Goal: Information Seeking & Learning: Learn about a topic

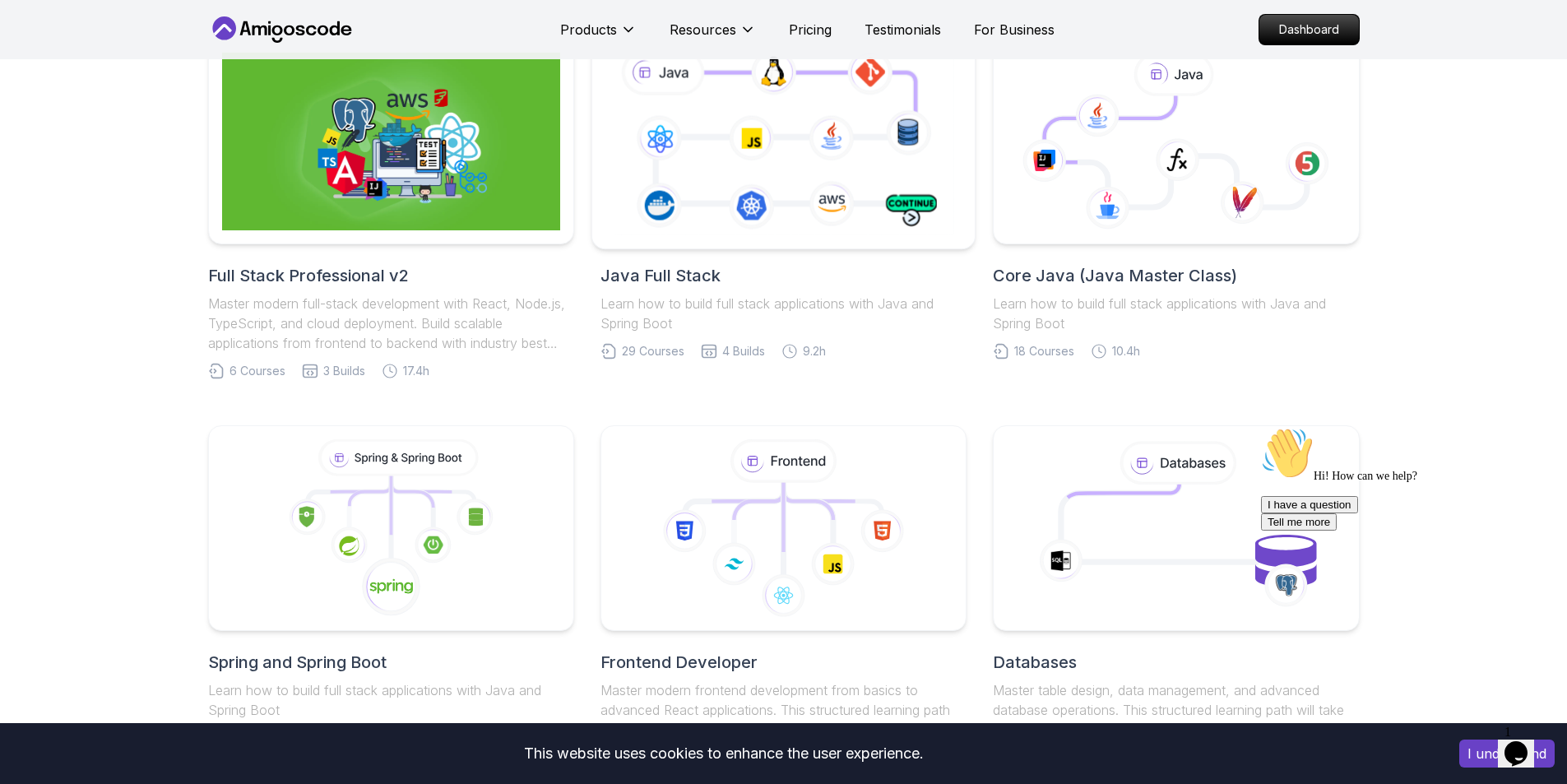
scroll to position [250, 0]
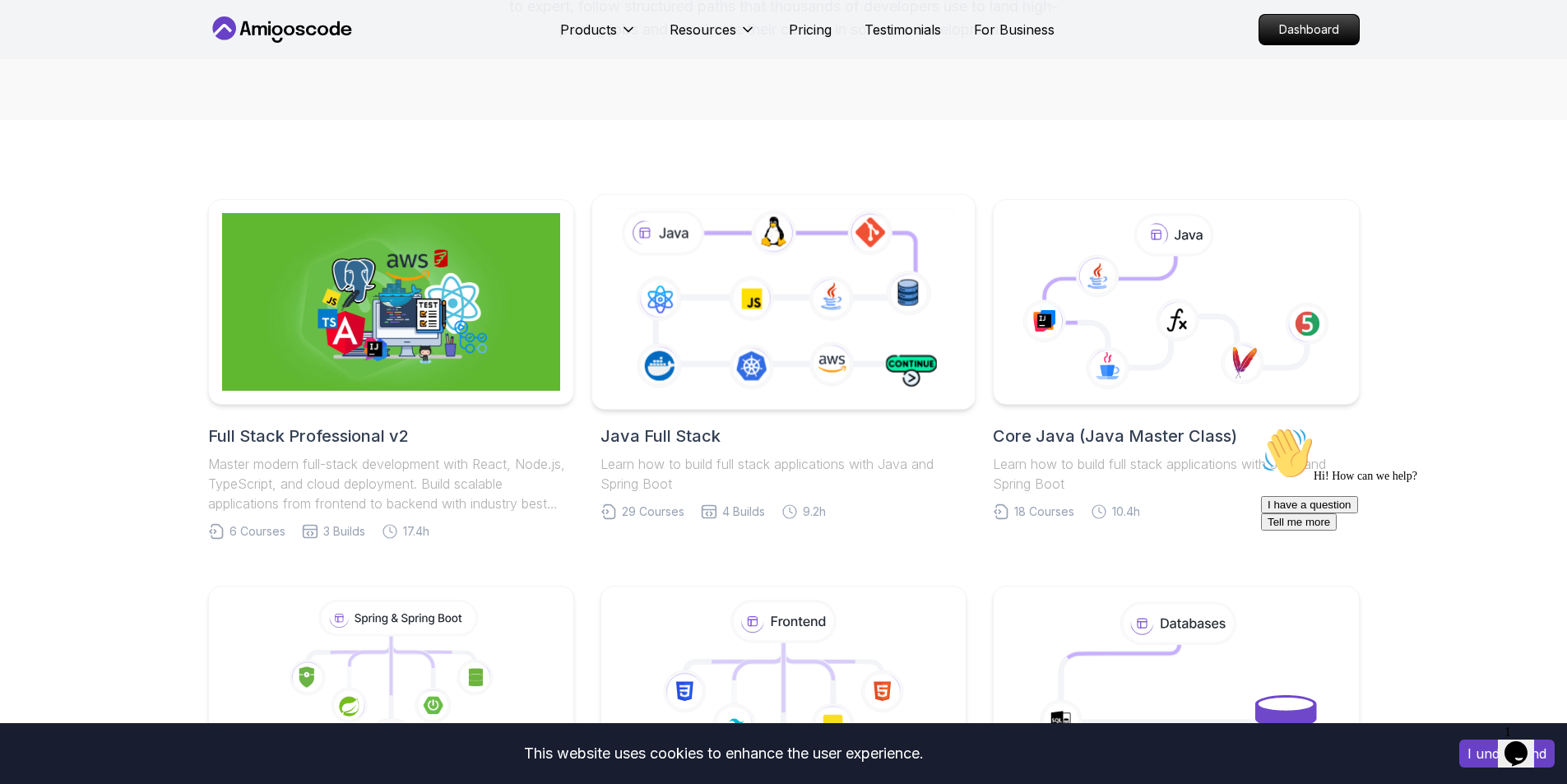
click at [706, 343] on icon at bounding box center [784, 301] width 348 height 193
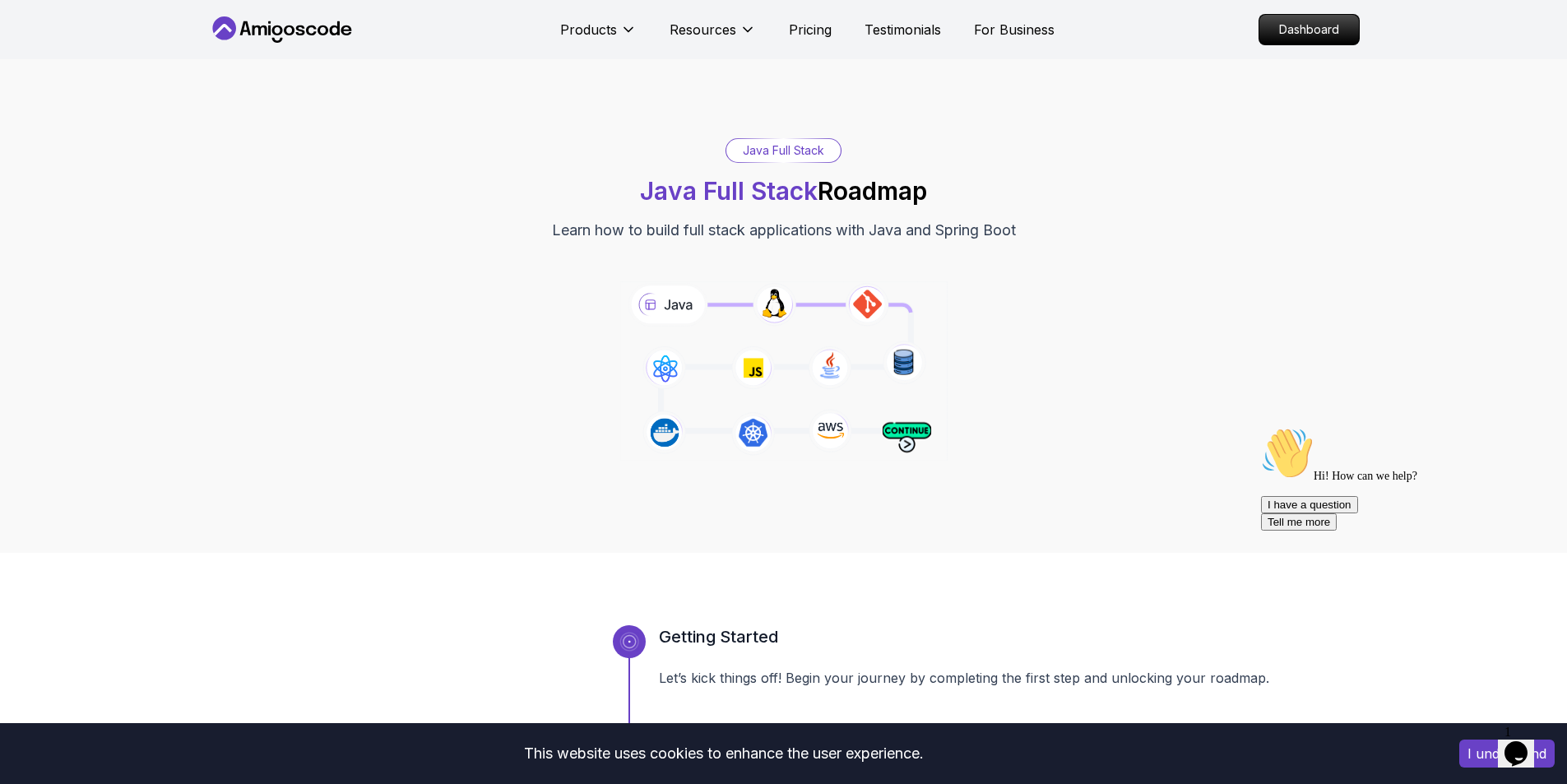
click at [230, 23] on icon at bounding box center [224, 28] width 24 height 24
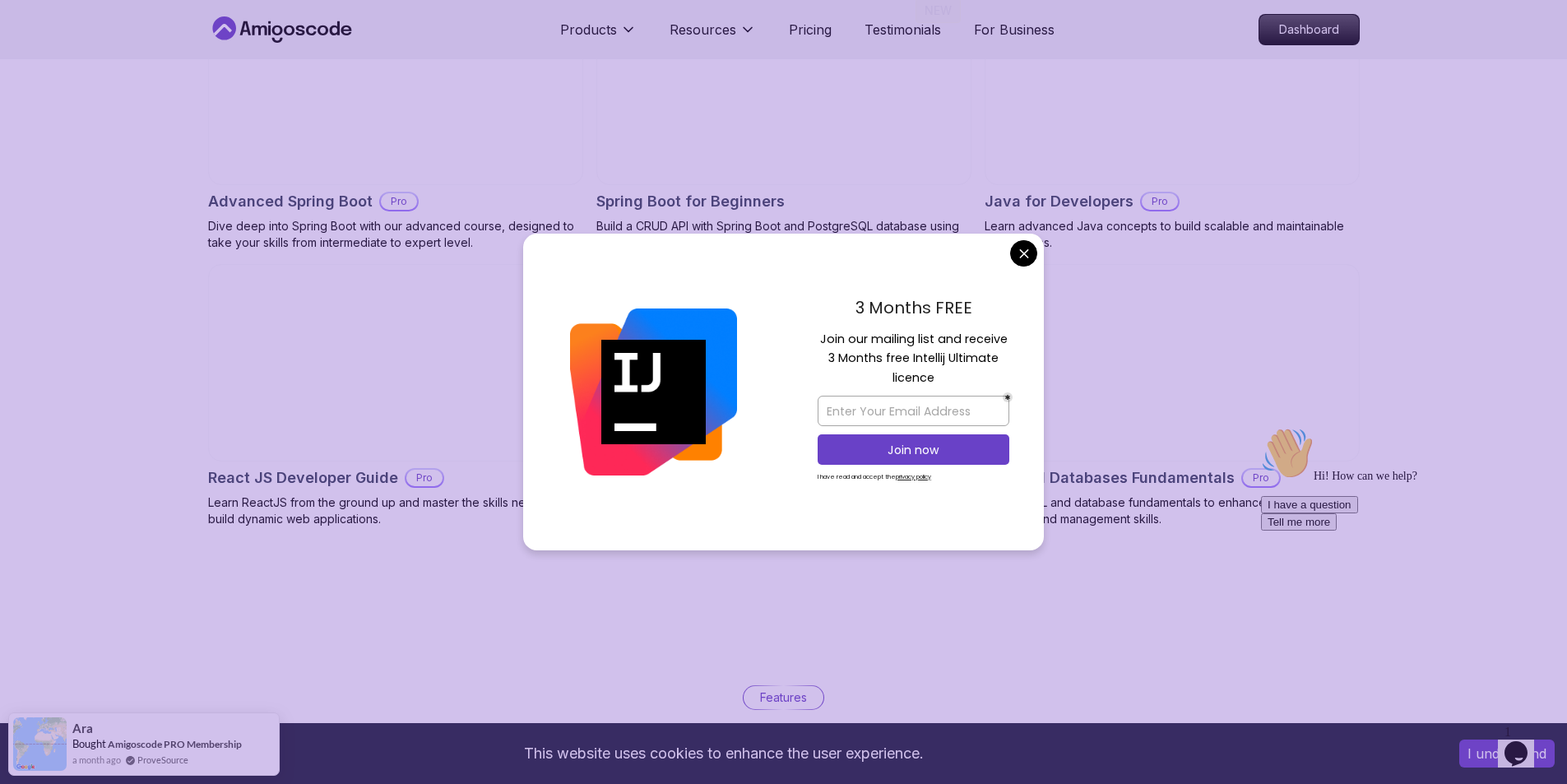
scroll to position [1833, 0]
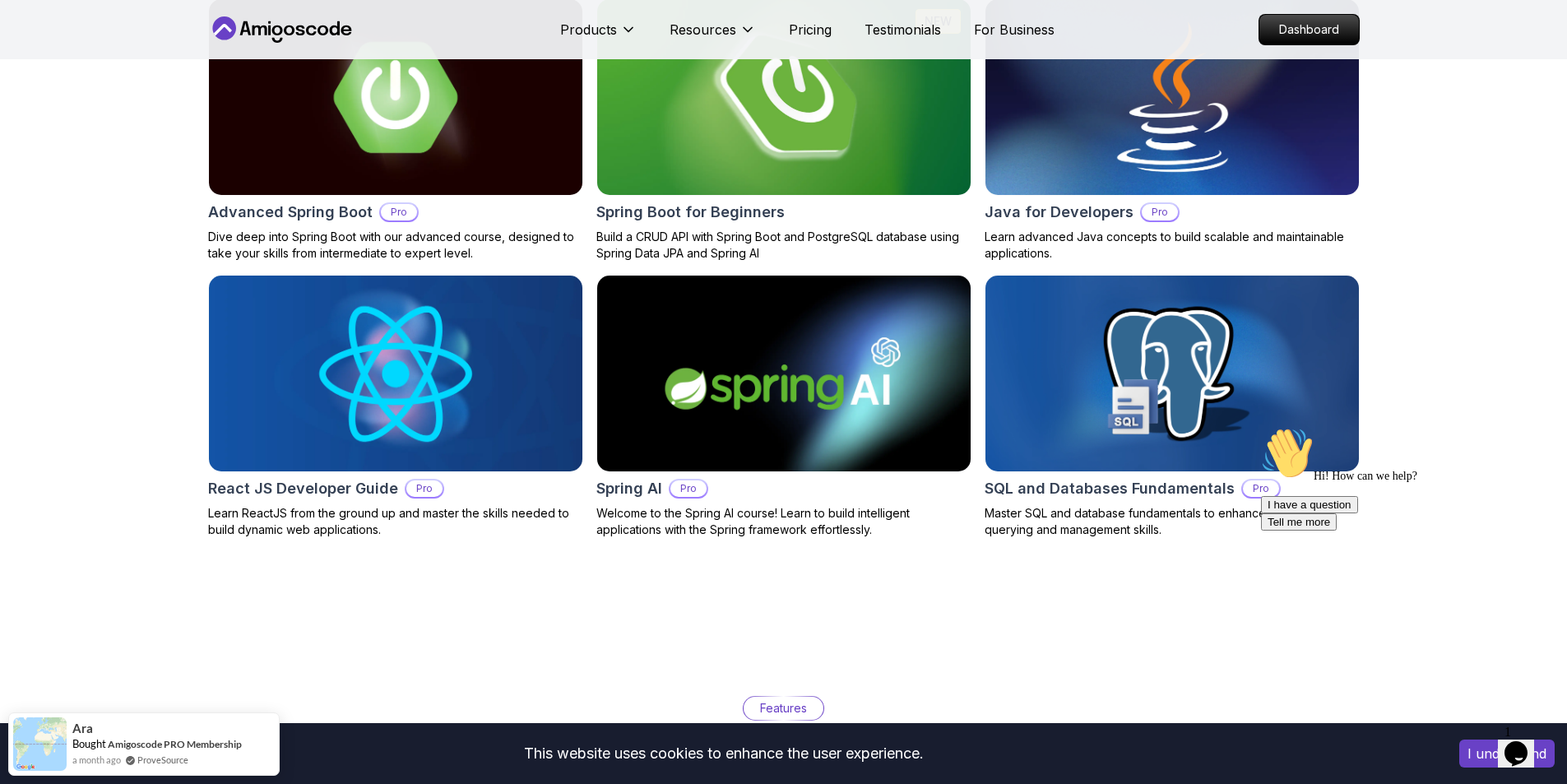
click at [819, 161] on img at bounding box center [784, 97] width 392 height 205
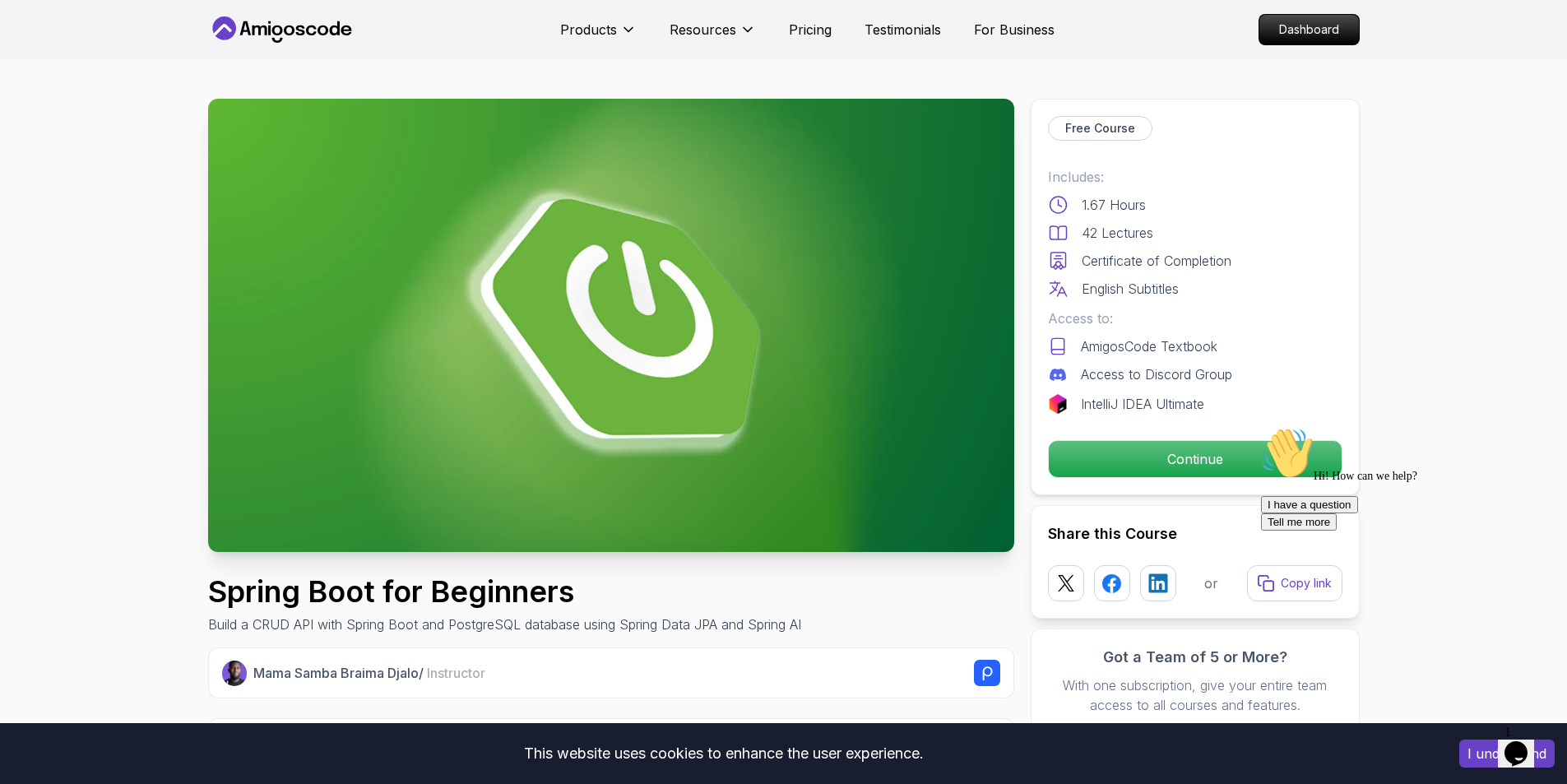
click at [1261, 463] on div "Hi! How can we help? I have a question Tell me more" at bounding box center [1410, 479] width 297 height 104
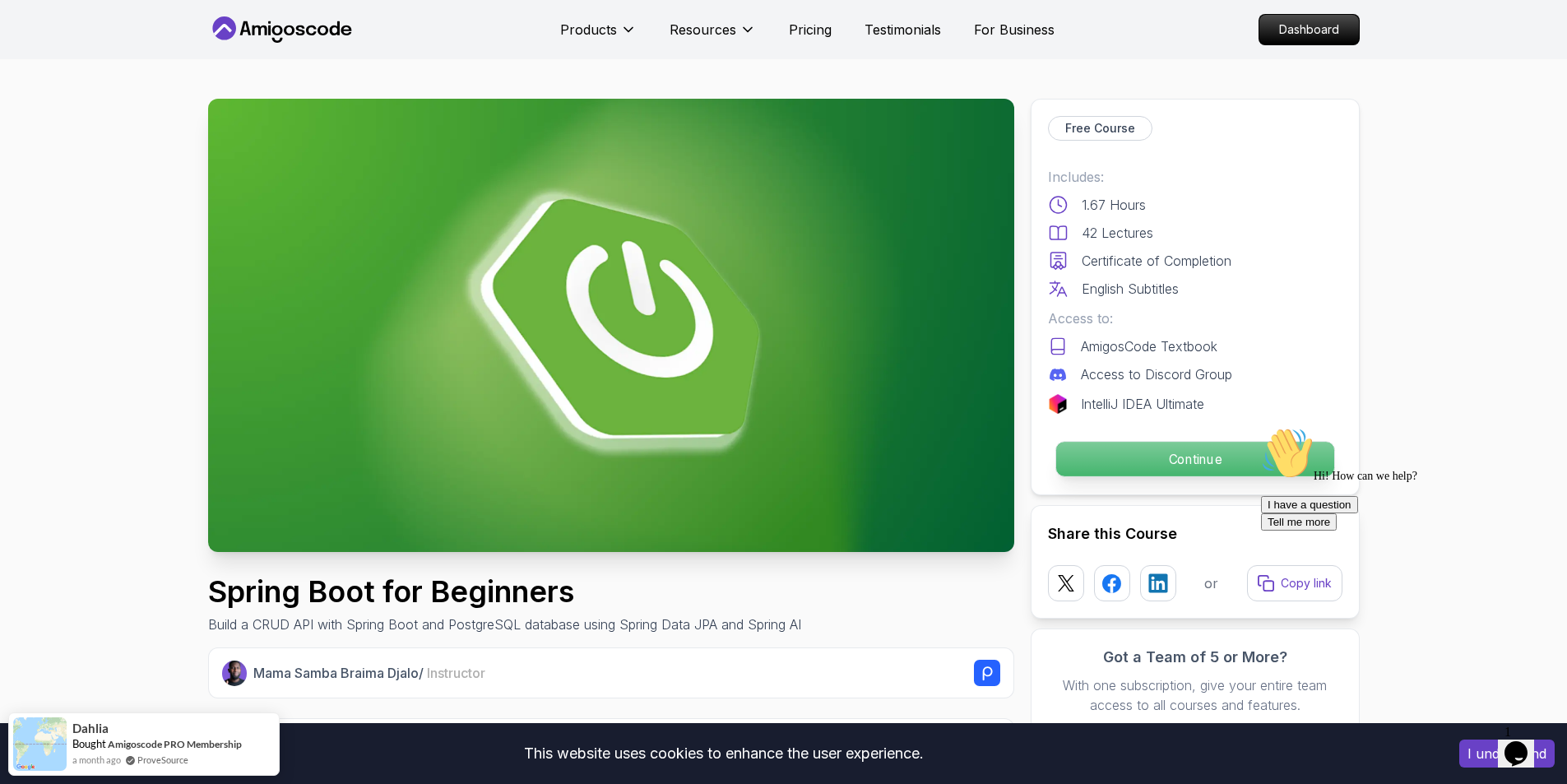
click at [1212, 457] on p "Continue" at bounding box center [1194, 459] width 278 height 35
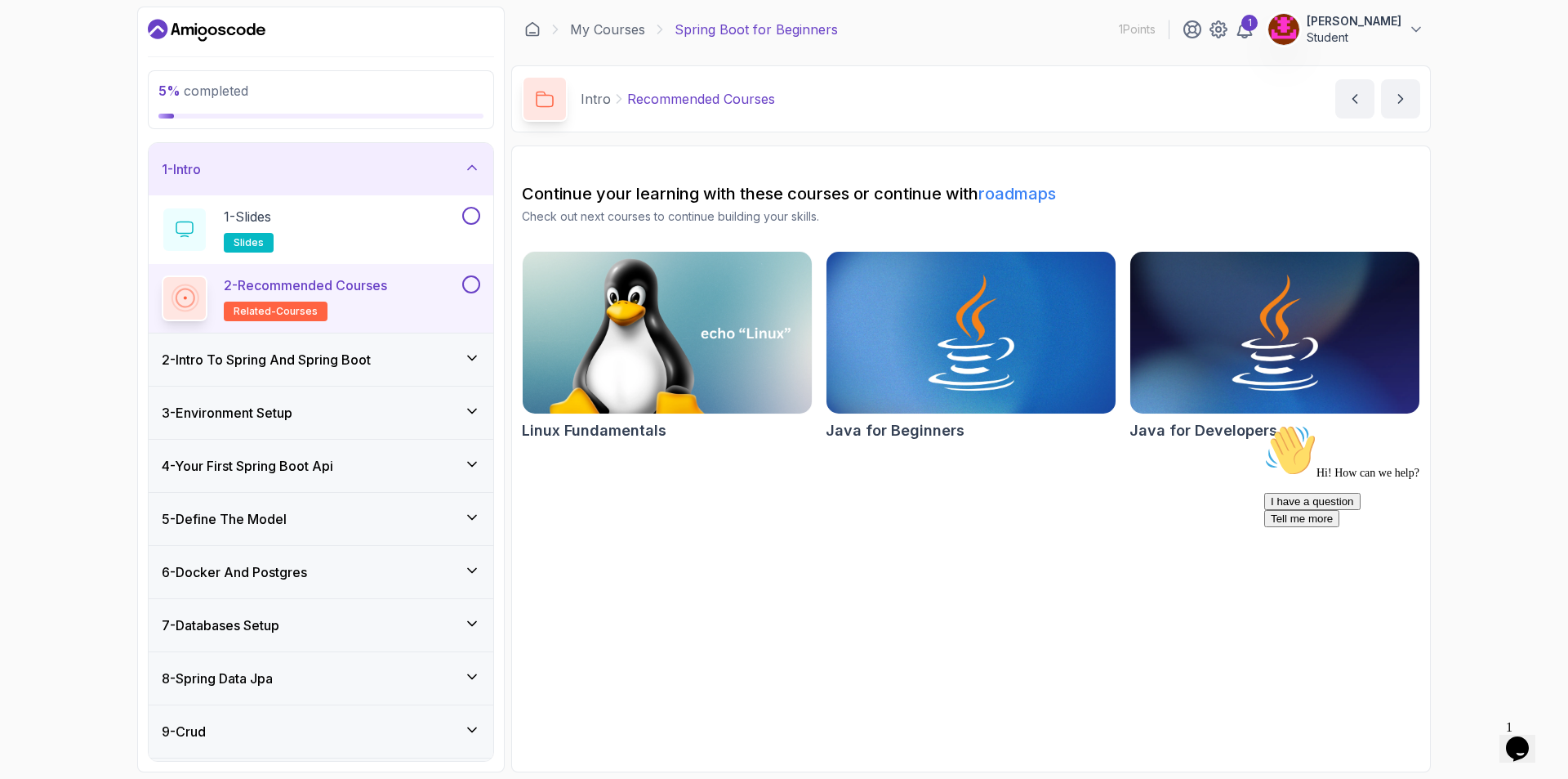
click at [409, 369] on div "2 - Intro To Spring And Spring Boot" at bounding box center [321, 359] width 345 height 52
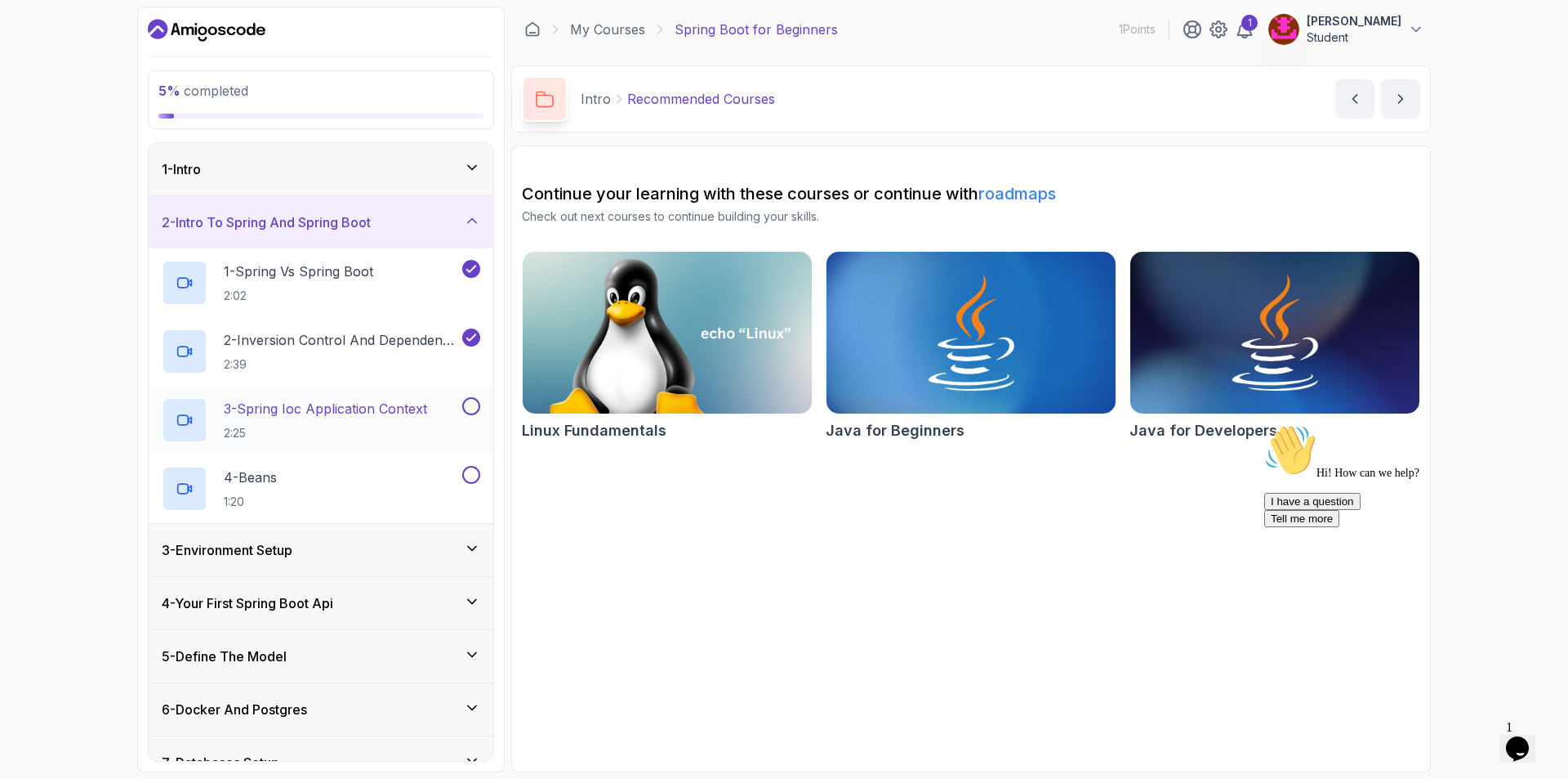
click at [427, 412] on p "3 - Spring Ioc Application Context" at bounding box center [325, 408] width 203 height 20
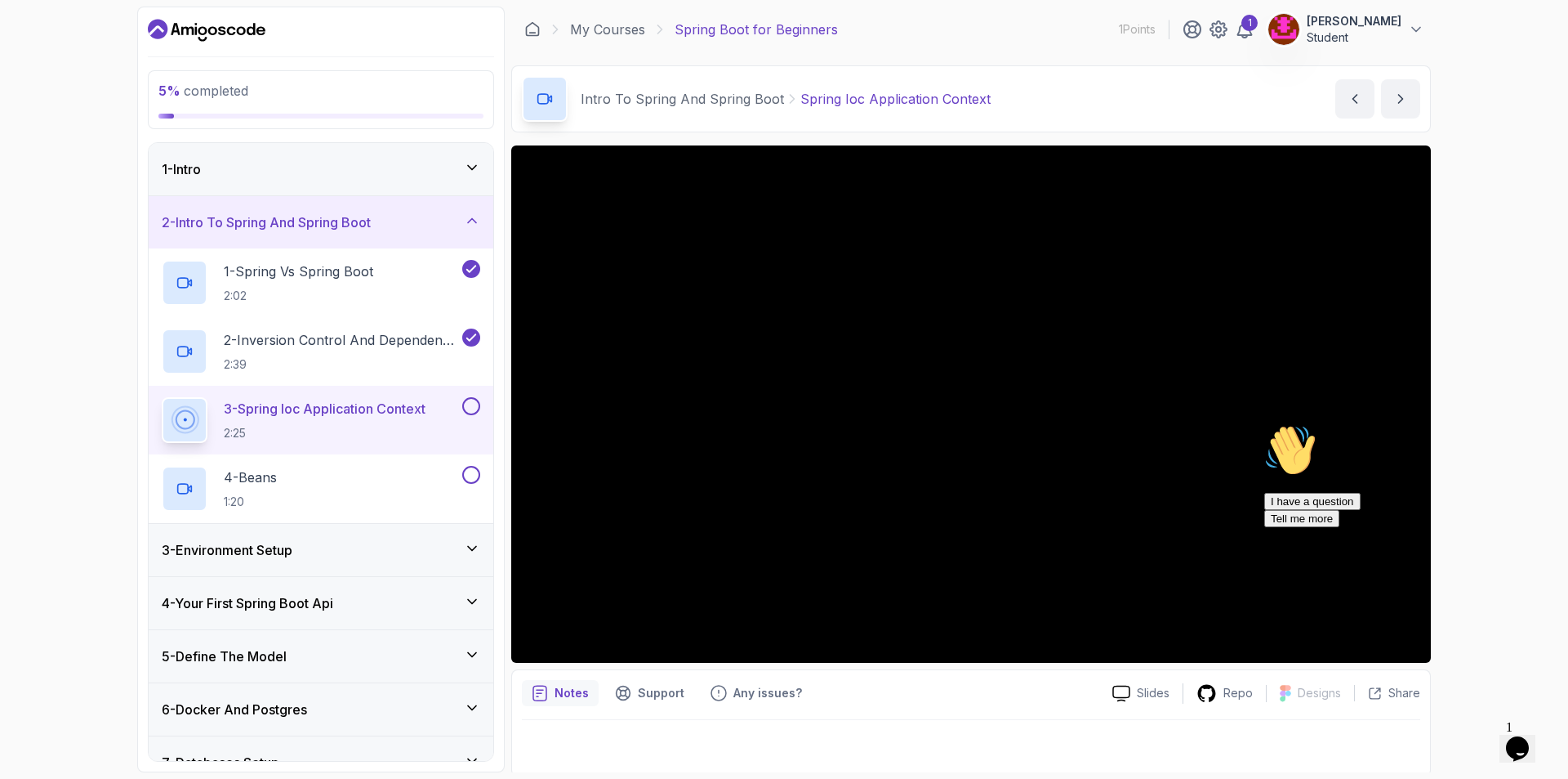
click at [1407, 527] on div "I have a question Tell me more" at bounding box center [1412, 509] width 294 height 35
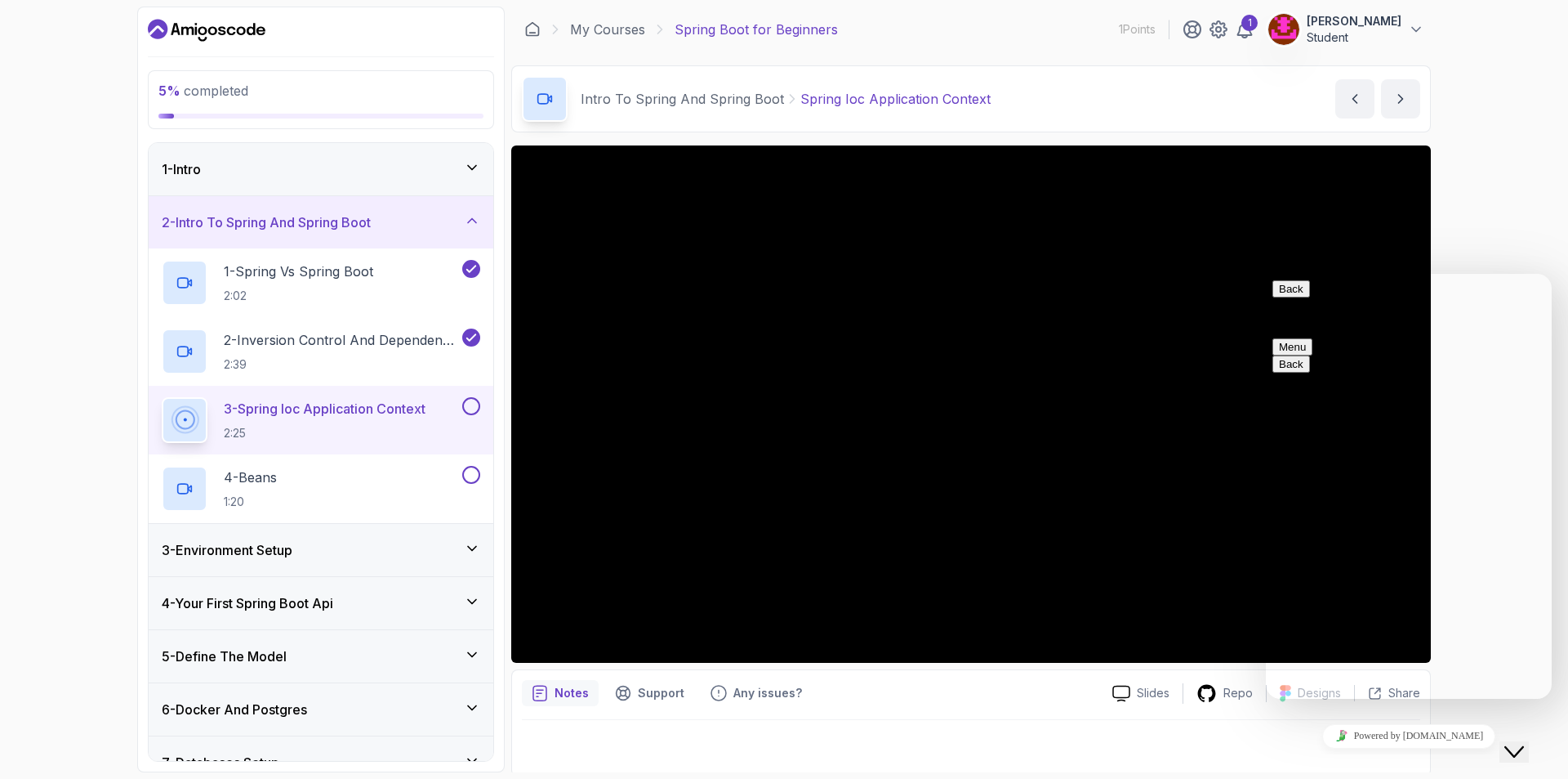
click at [1494, 224] on div "5 % completed 1 - Intro 2 - Intro To Spring And Spring Boot 1 - Spring Vs Sprin…" at bounding box center [784, 390] width 1568 height 779
drag, startPoint x: 1521, startPoint y: 733, endPoint x: 1507, endPoint y: 751, distance: 22.8
click at [1521, 742] on icon "Close Chat This icon closes the chat window." at bounding box center [1514, 751] width 20 height 20
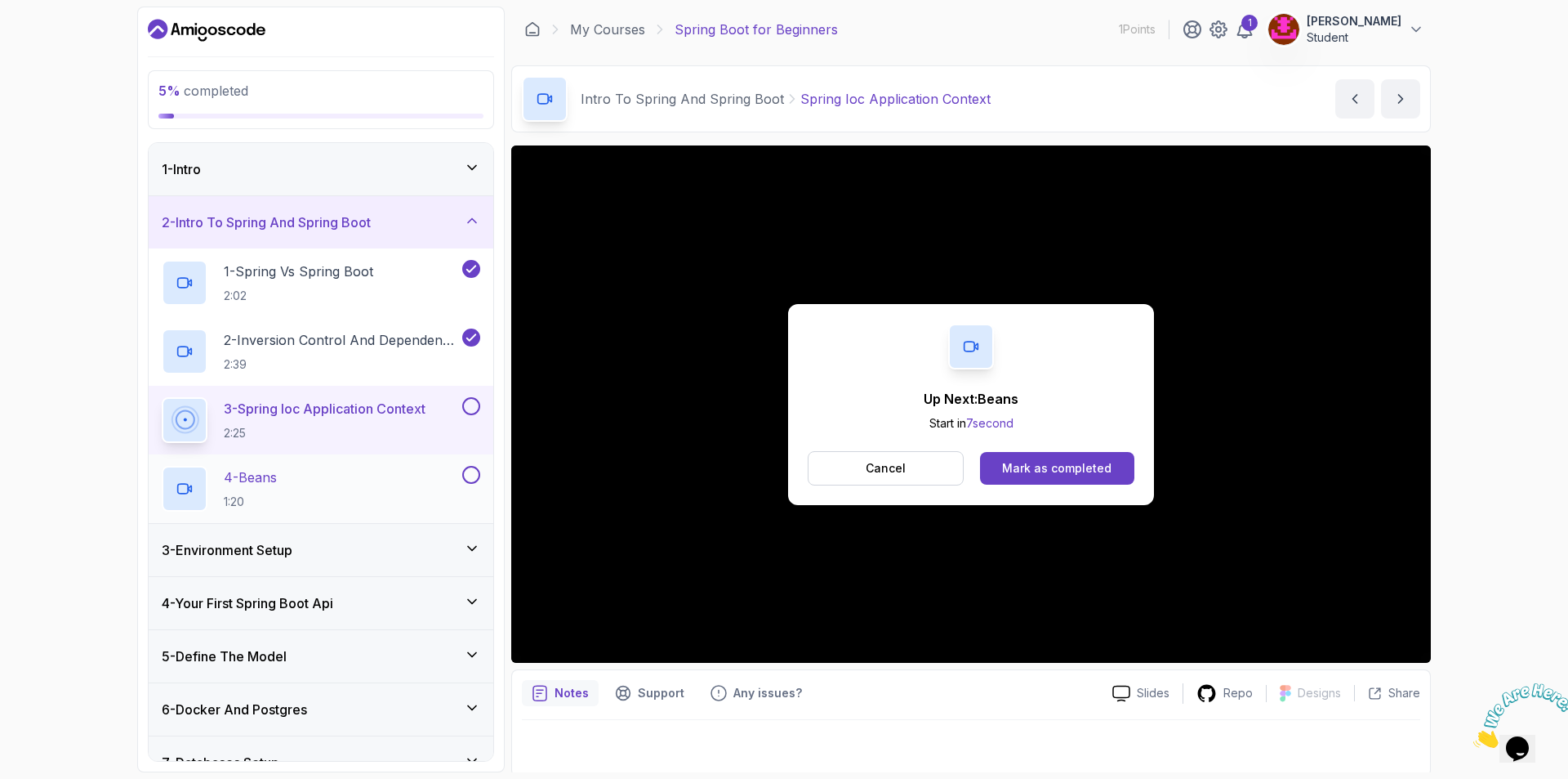
click at [444, 497] on div "4 - Beans 1:20" at bounding box center [310, 489] width 297 height 46
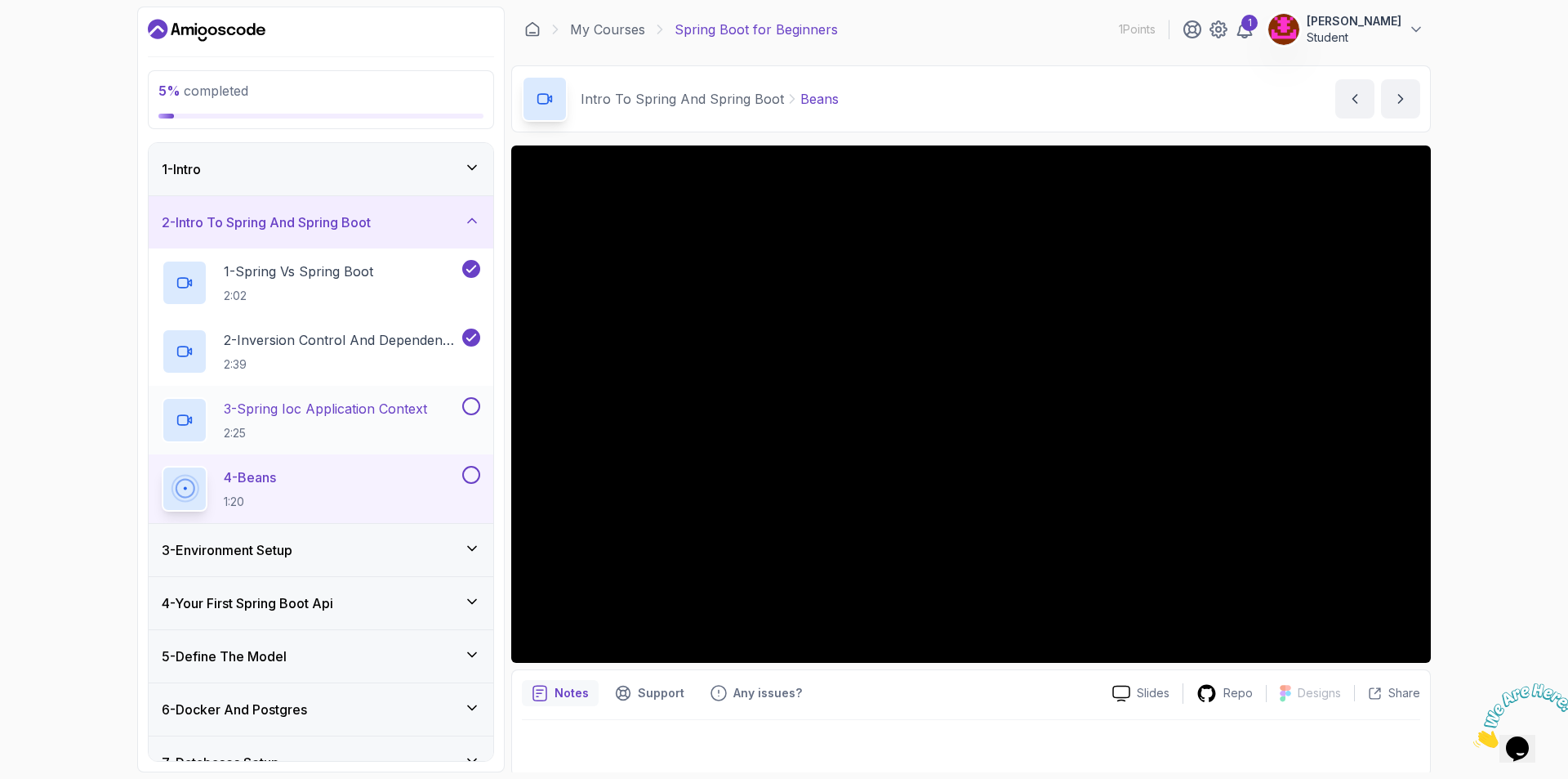
click at [436, 400] on div "3 - Spring Ioc Application Context 2:25" at bounding box center [310, 421] width 297 height 46
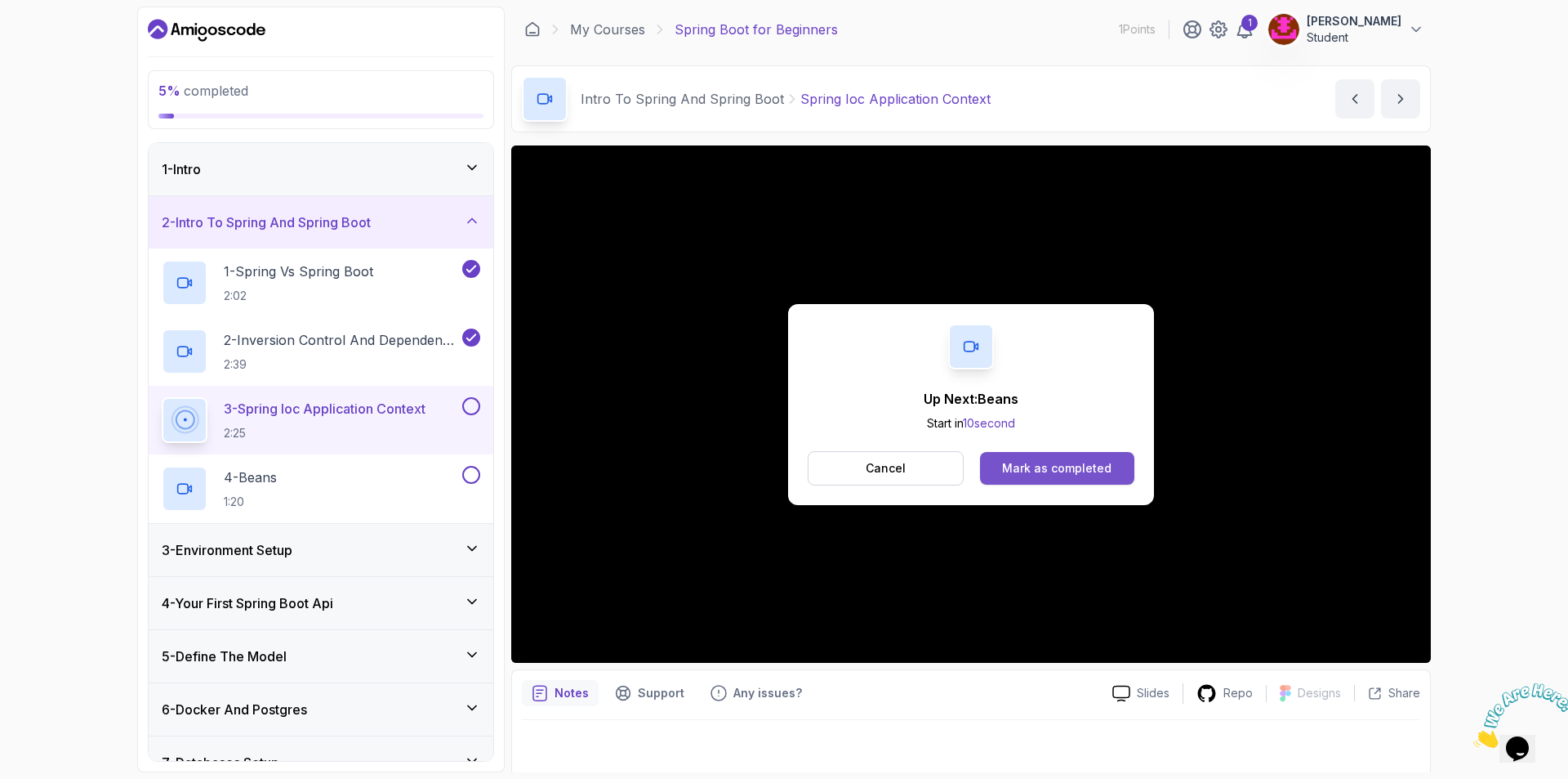
click at [1054, 462] on div "Mark as completed" at bounding box center [1056, 468] width 109 height 16
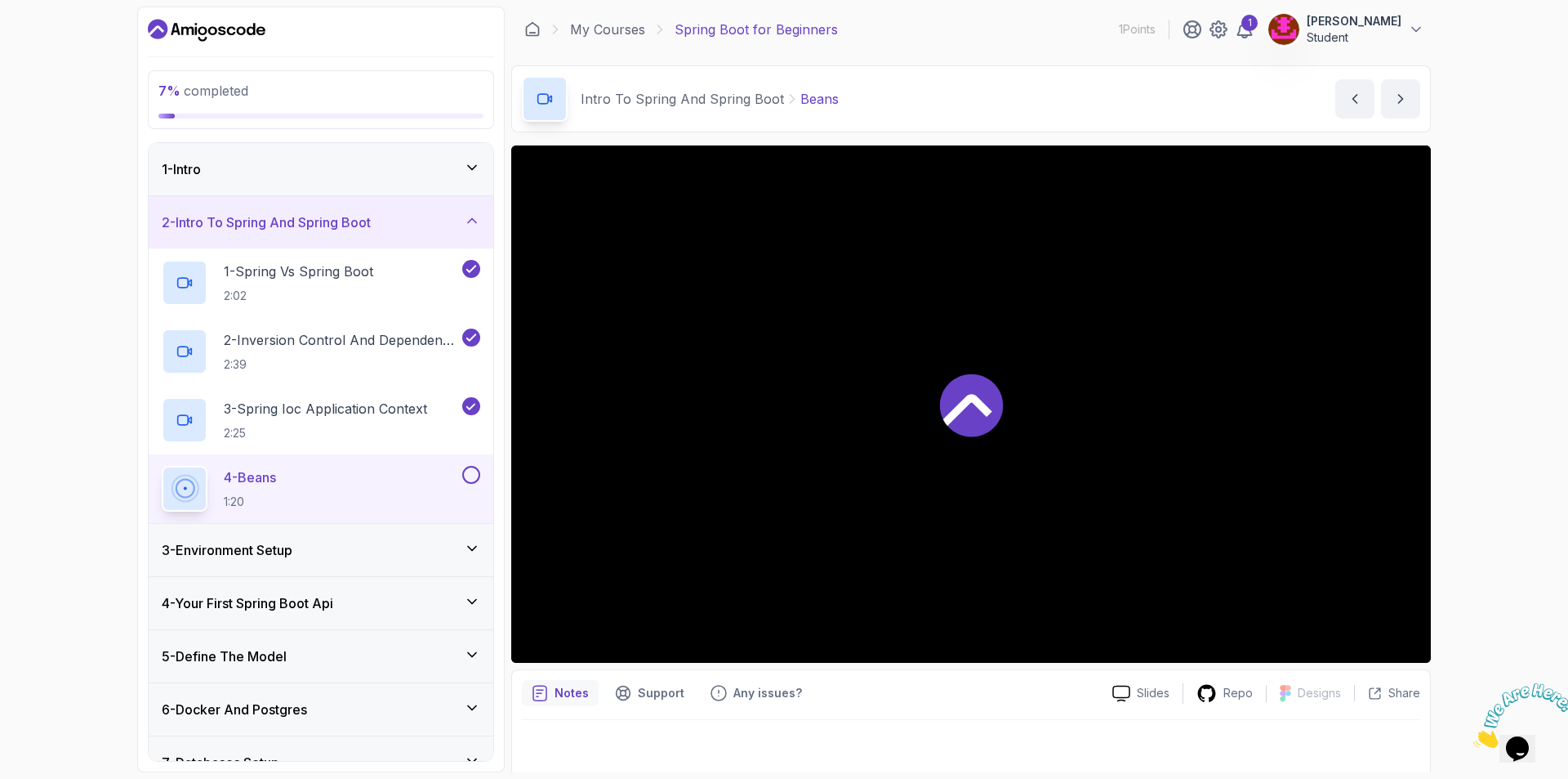
click at [467, 481] on button at bounding box center [471, 475] width 18 height 18
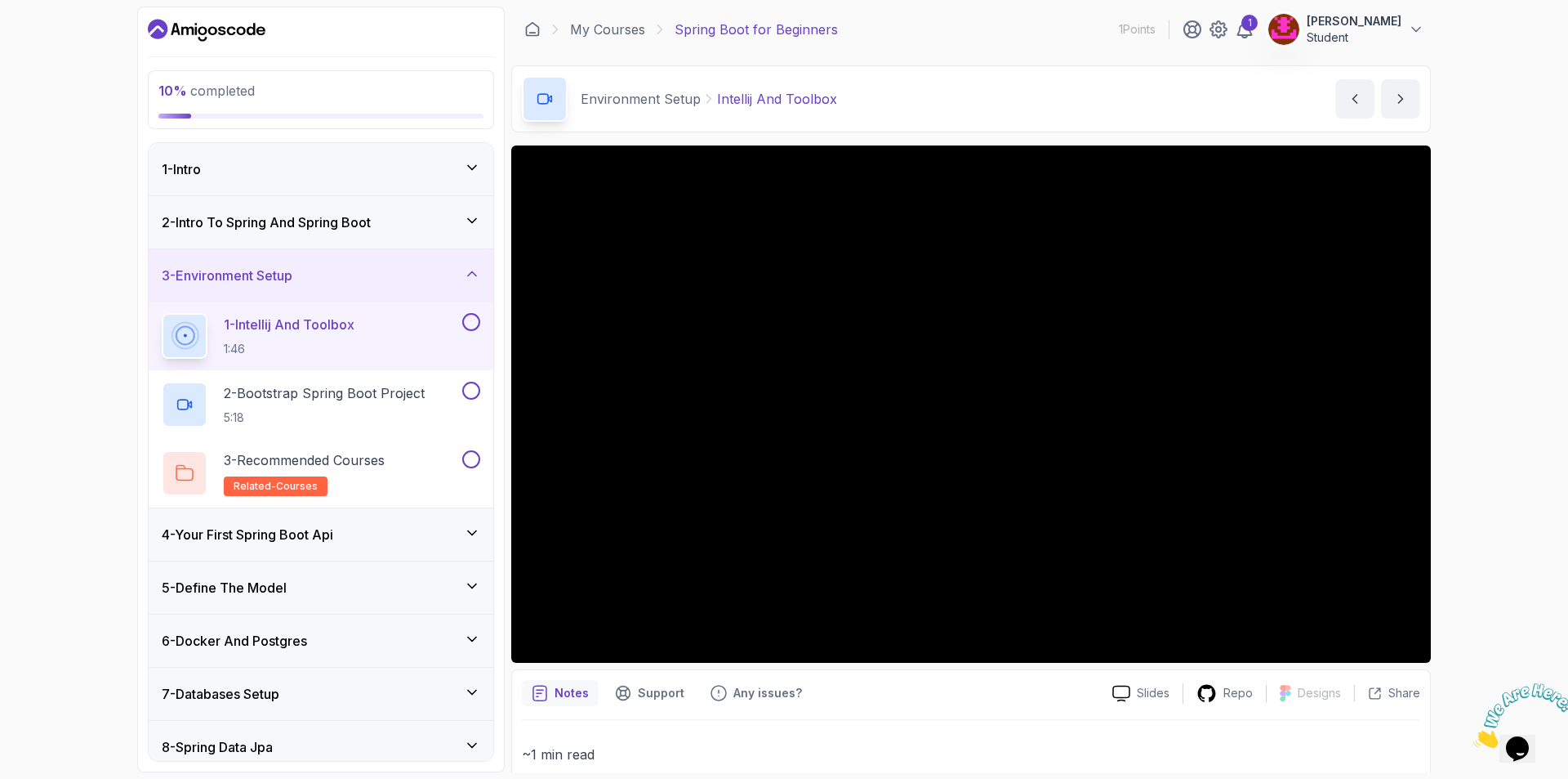
click at [473, 319] on button at bounding box center [471, 322] width 18 height 18
click at [396, 385] on p "2 - Bootstrap Spring Boot Project" at bounding box center [324, 393] width 201 height 20
